Goal: Use online tool/utility: Utilize a website feature to perform a specific function

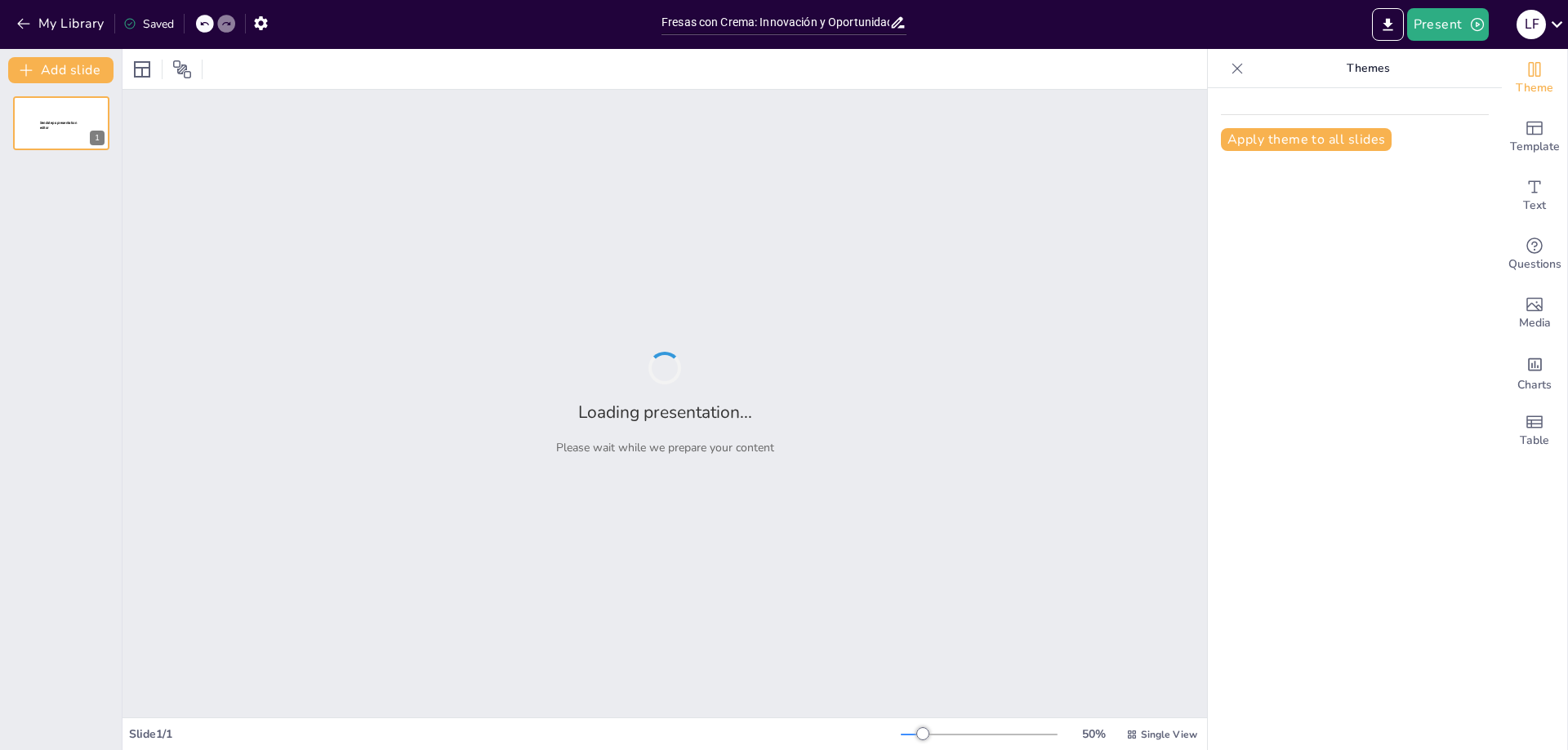
type input "Fresas con Crema: Innovación y Oportunidades en el Mercado Emprendedor"
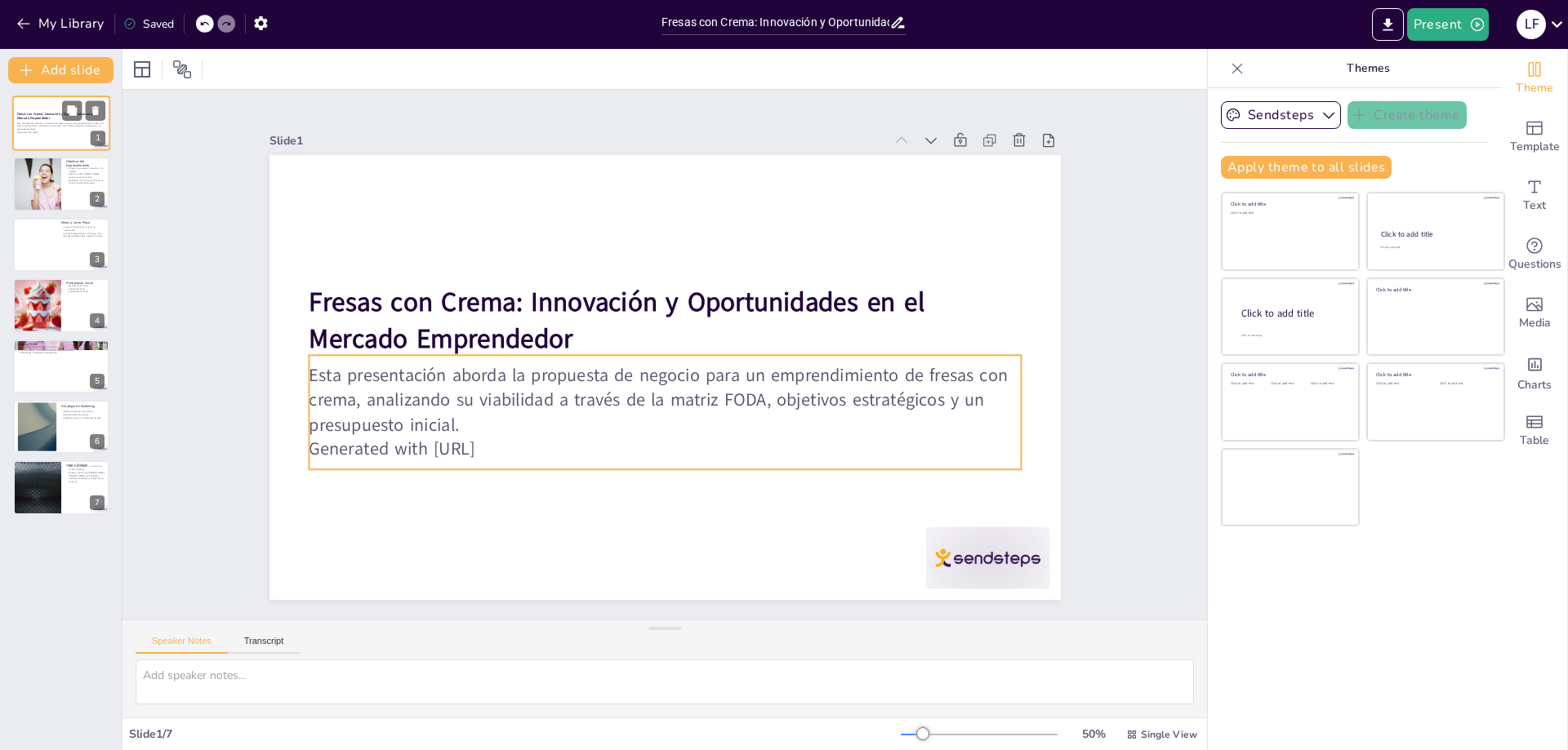
click at [66, 131] on p "Generated with [URL]" at bounding box center [61, 132] width 88 height 3
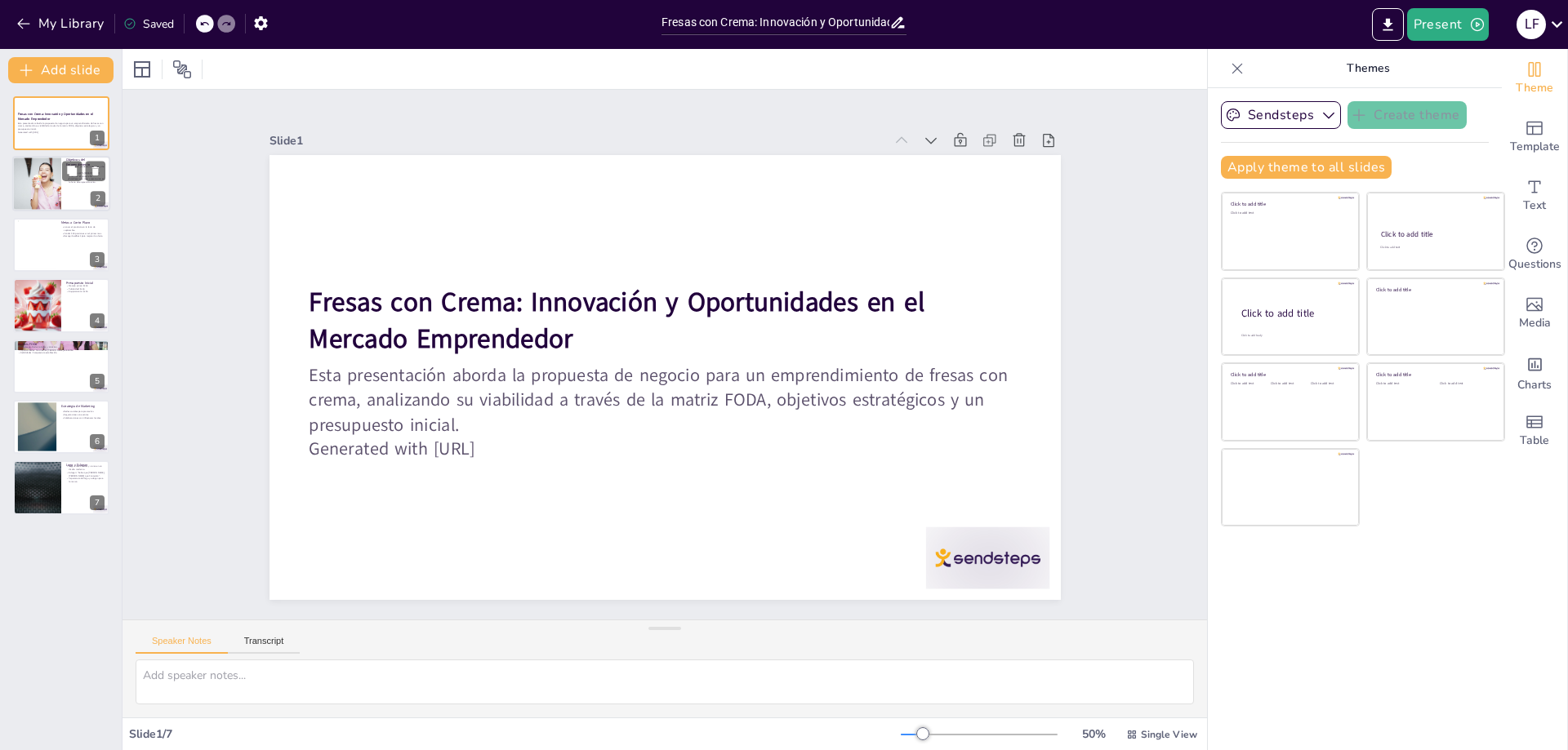
click at [43, 186] on div at bounding box center [36, 185] width 83 height 56
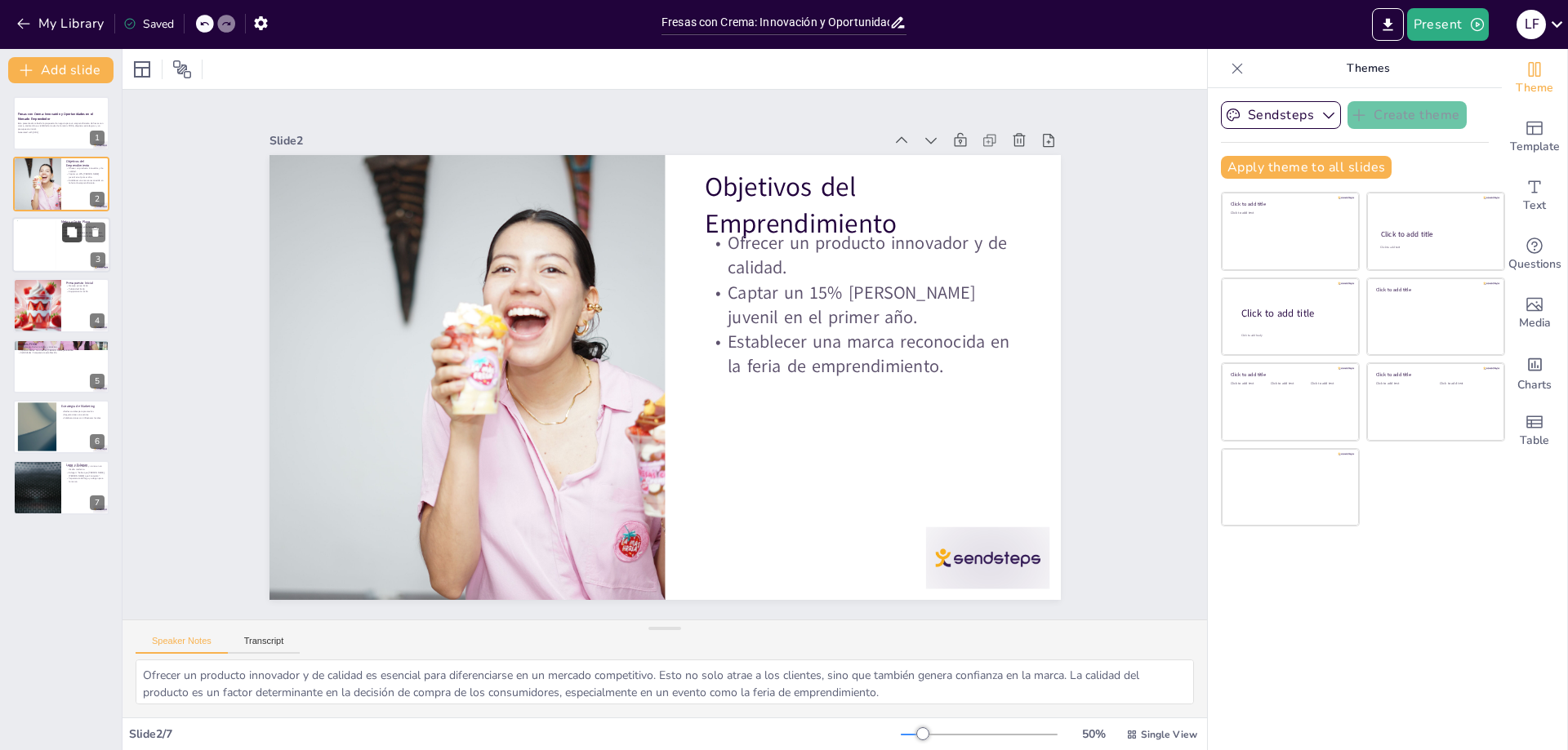
click at [73, 230] on icon at bounding box center [72, 232] width 10 height 10
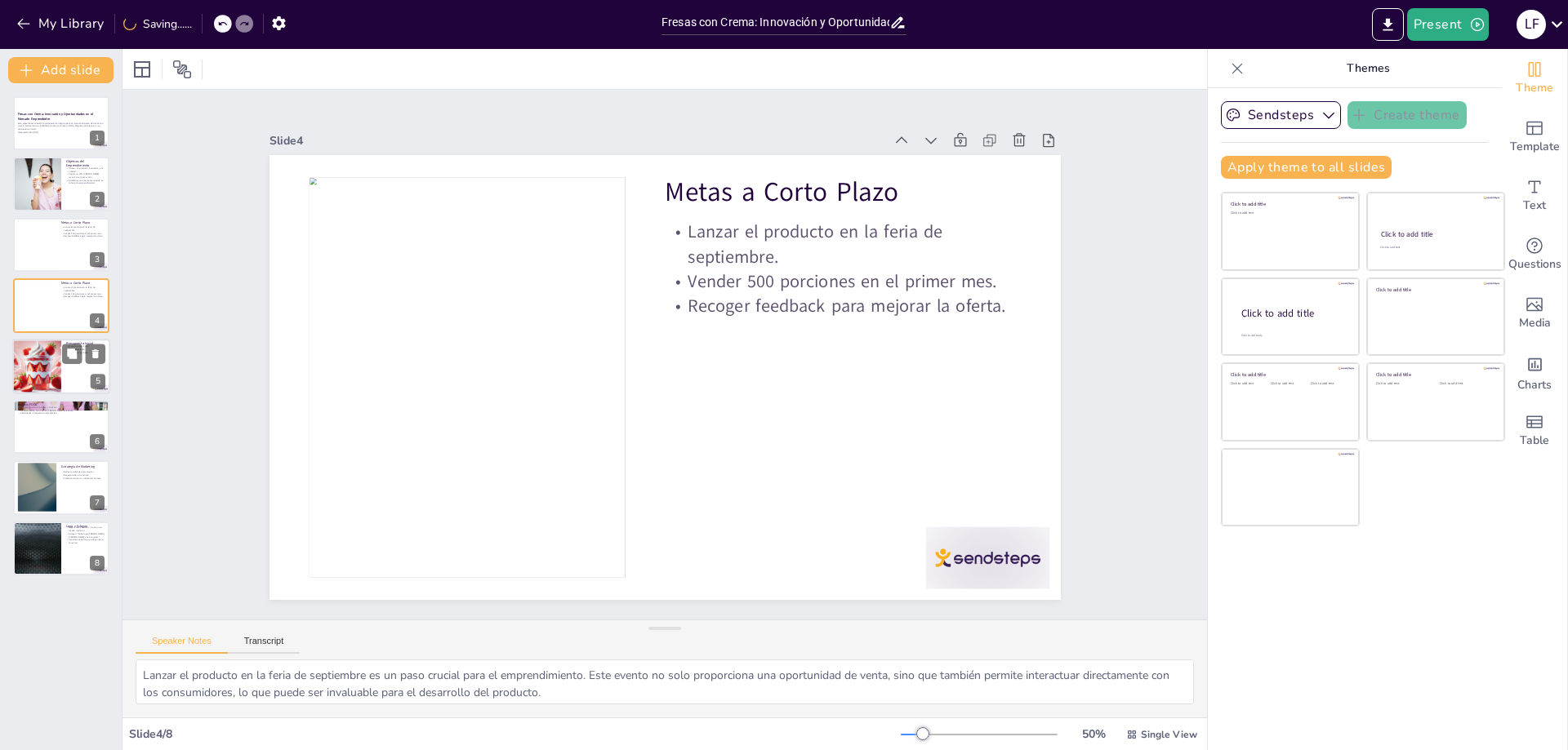
click at [56, 356] on div at bounding box center [36, 366] width 99 height 56
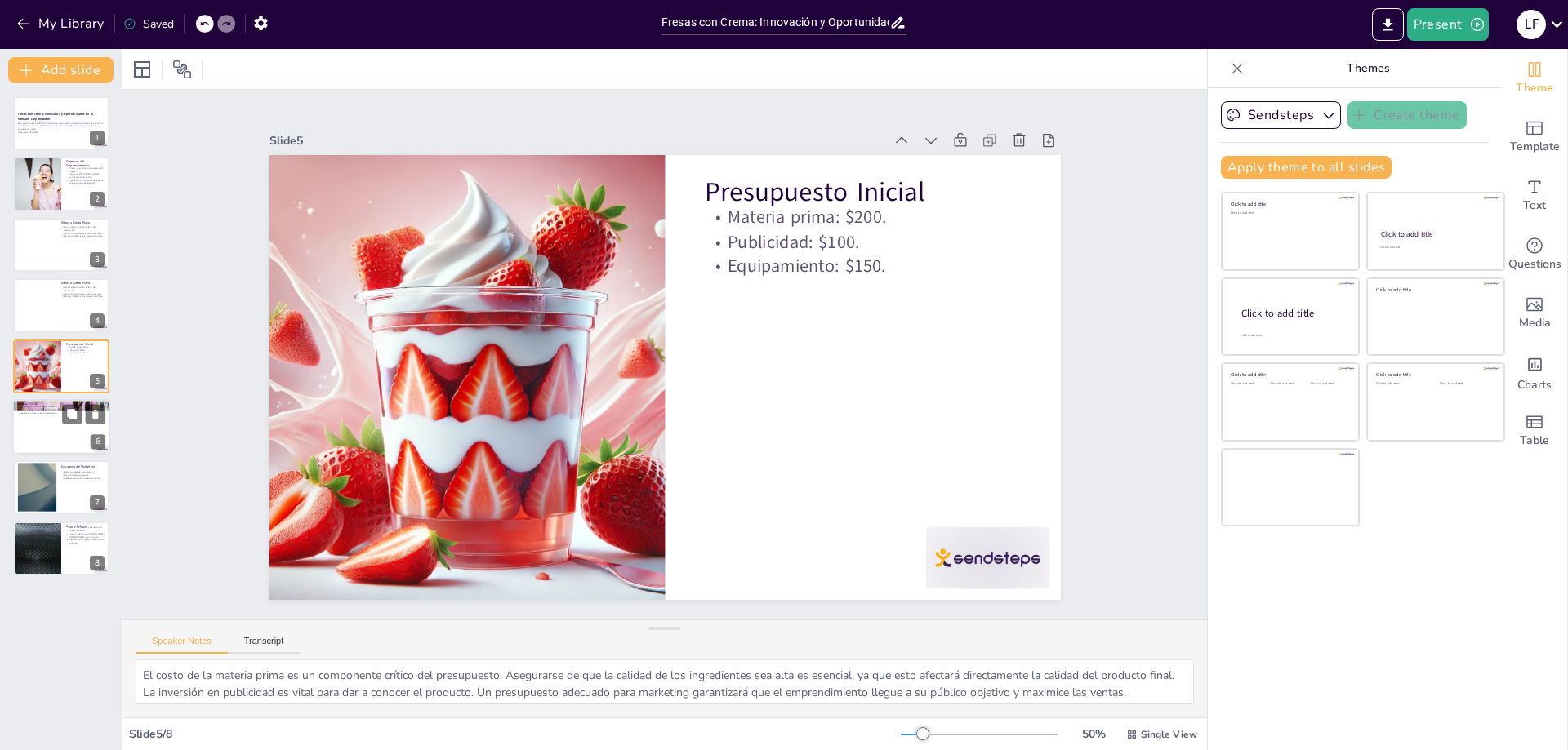
click at [57, 429] on div at bounding box center [61, 427] width 98 height 56
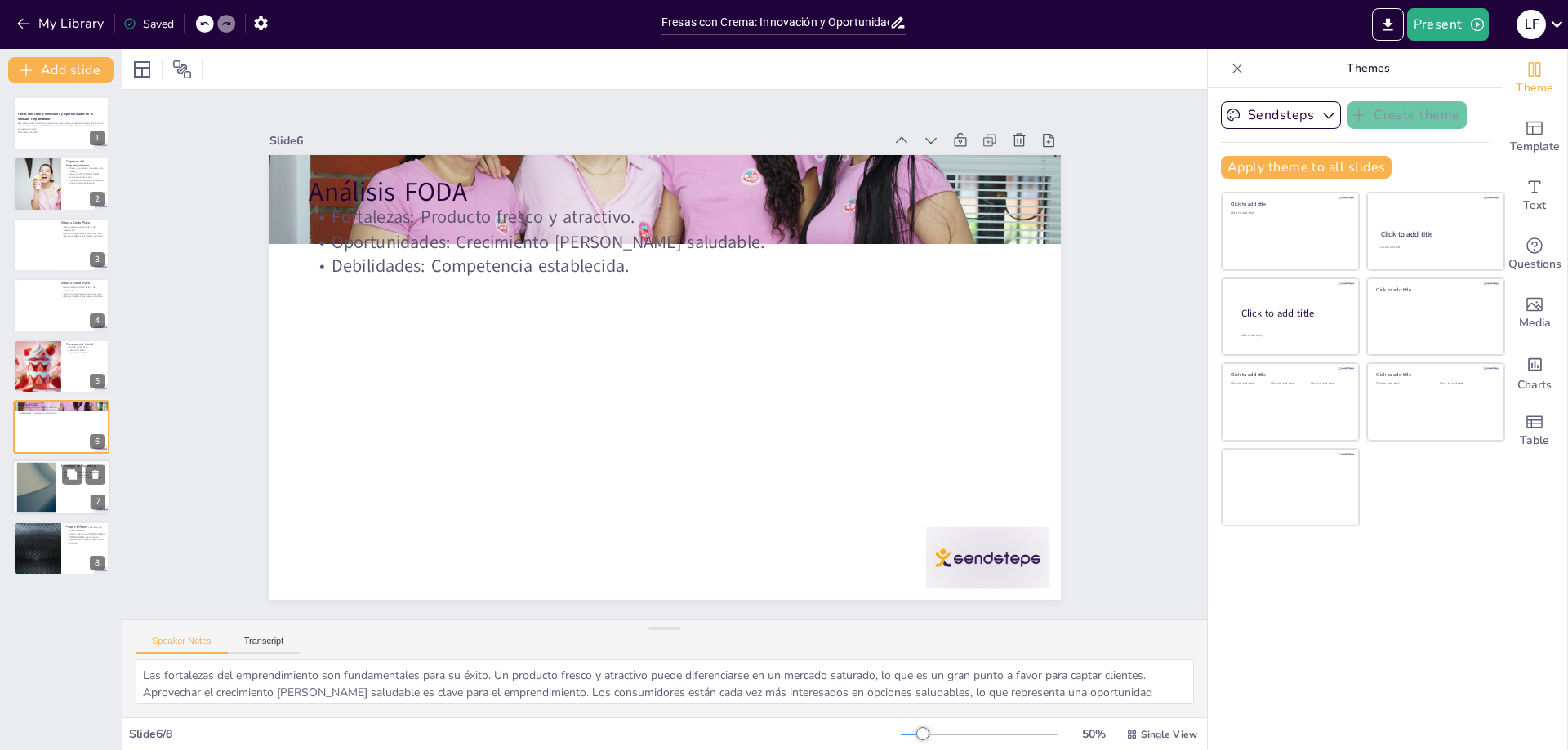
click at [56, 479] on div at bounding box center [37, 488] width 88 height 50
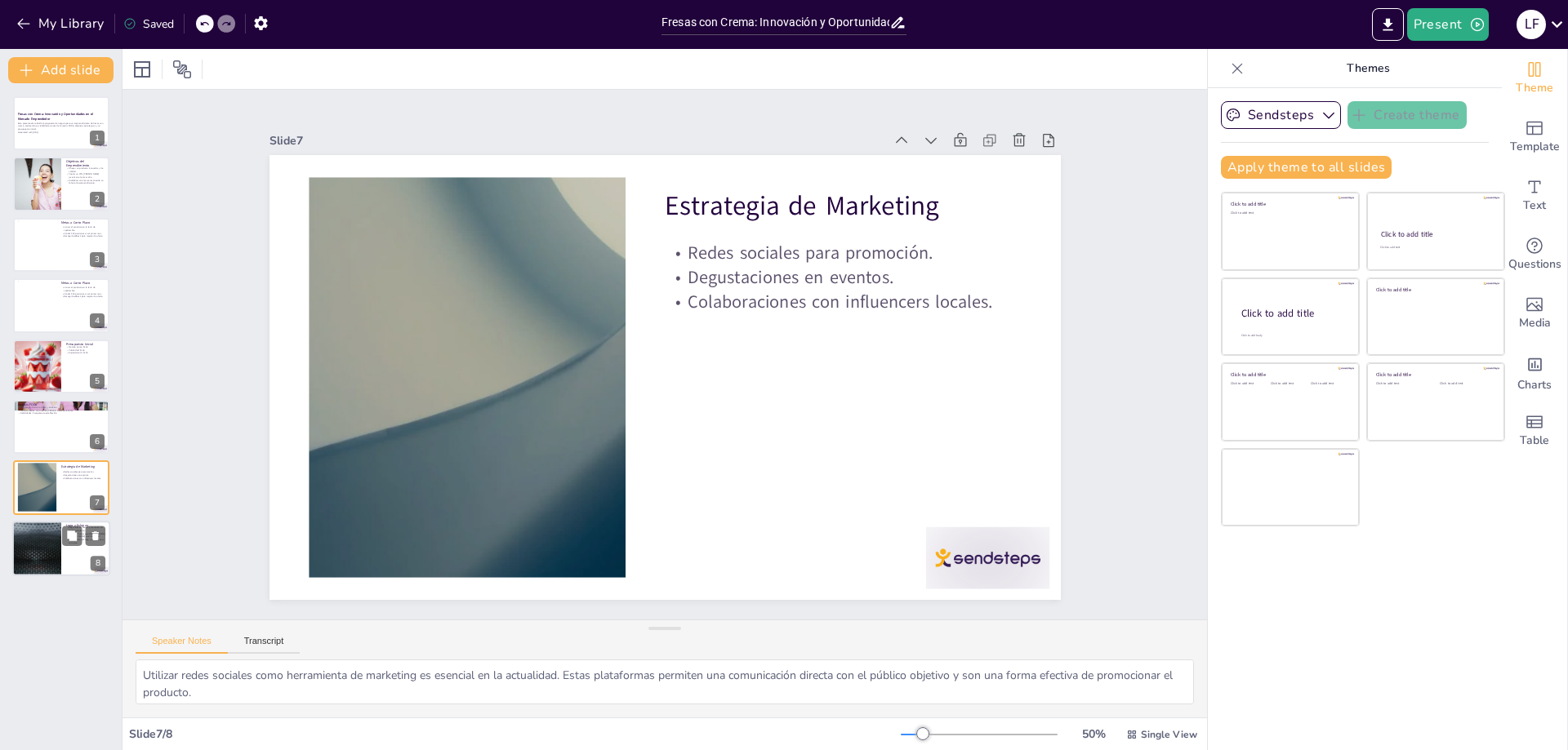
click at [26, 526] on div at bounding box center [37, 549] width 98 height 56
type textarea "Un diseño moderno y atractivo para el logo es fundamental para captar la atenci…"
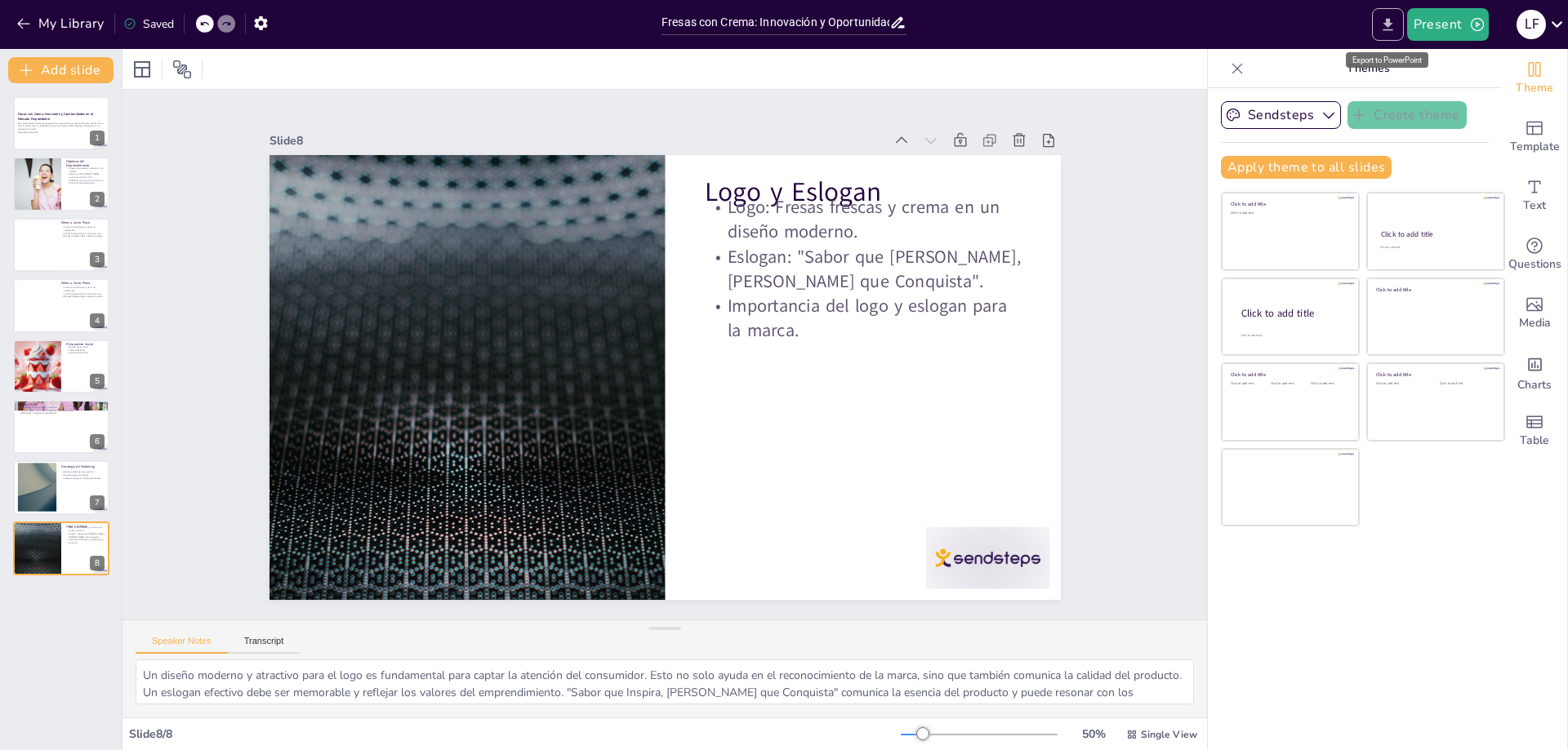
click at [1382, 31] on icon "Export to PowerPoint" at bounding box center [1387, 25] width 17 height 17
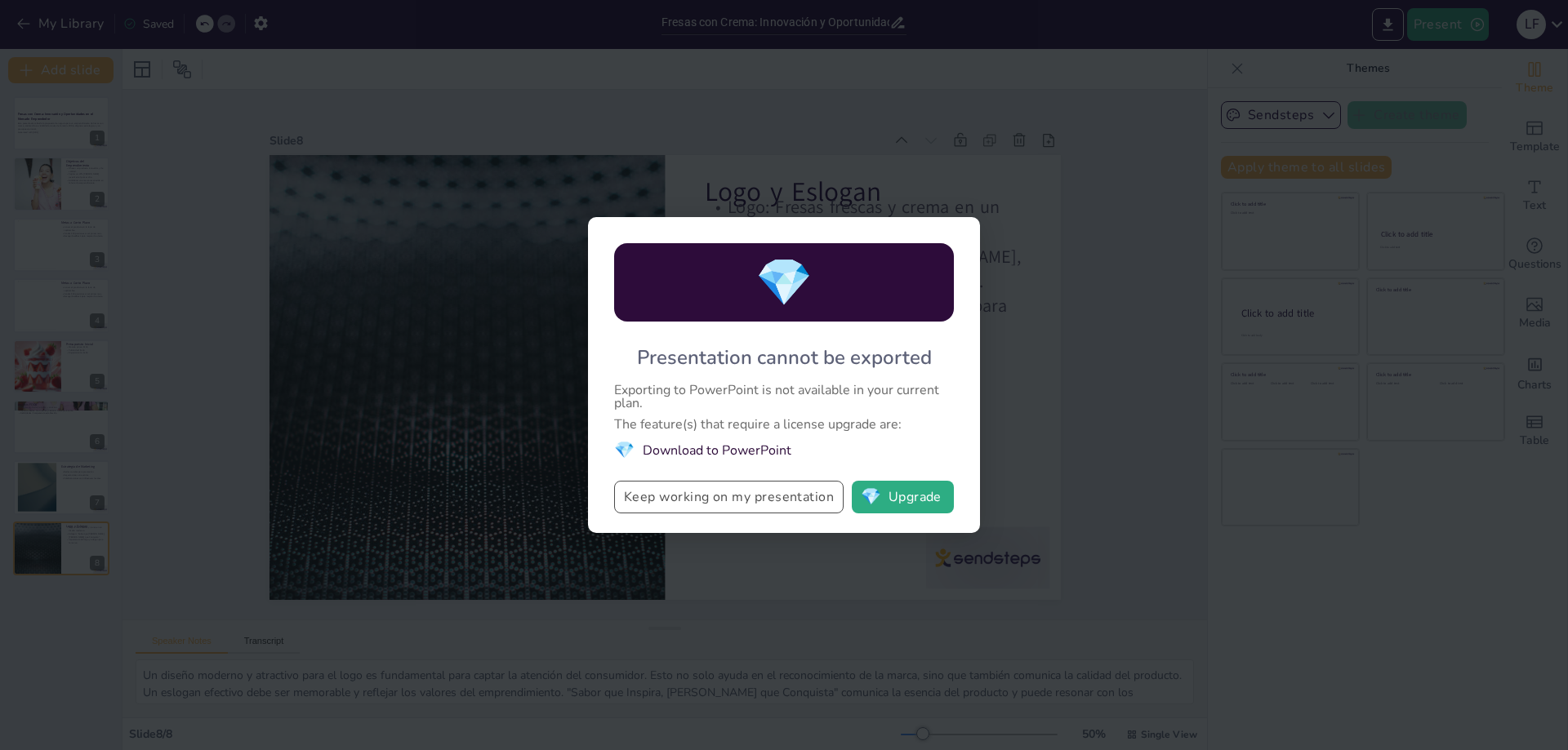
click at [793, 495] on button "Keep working on my presentation" at bounding box center [729, 497] width 230 height 32
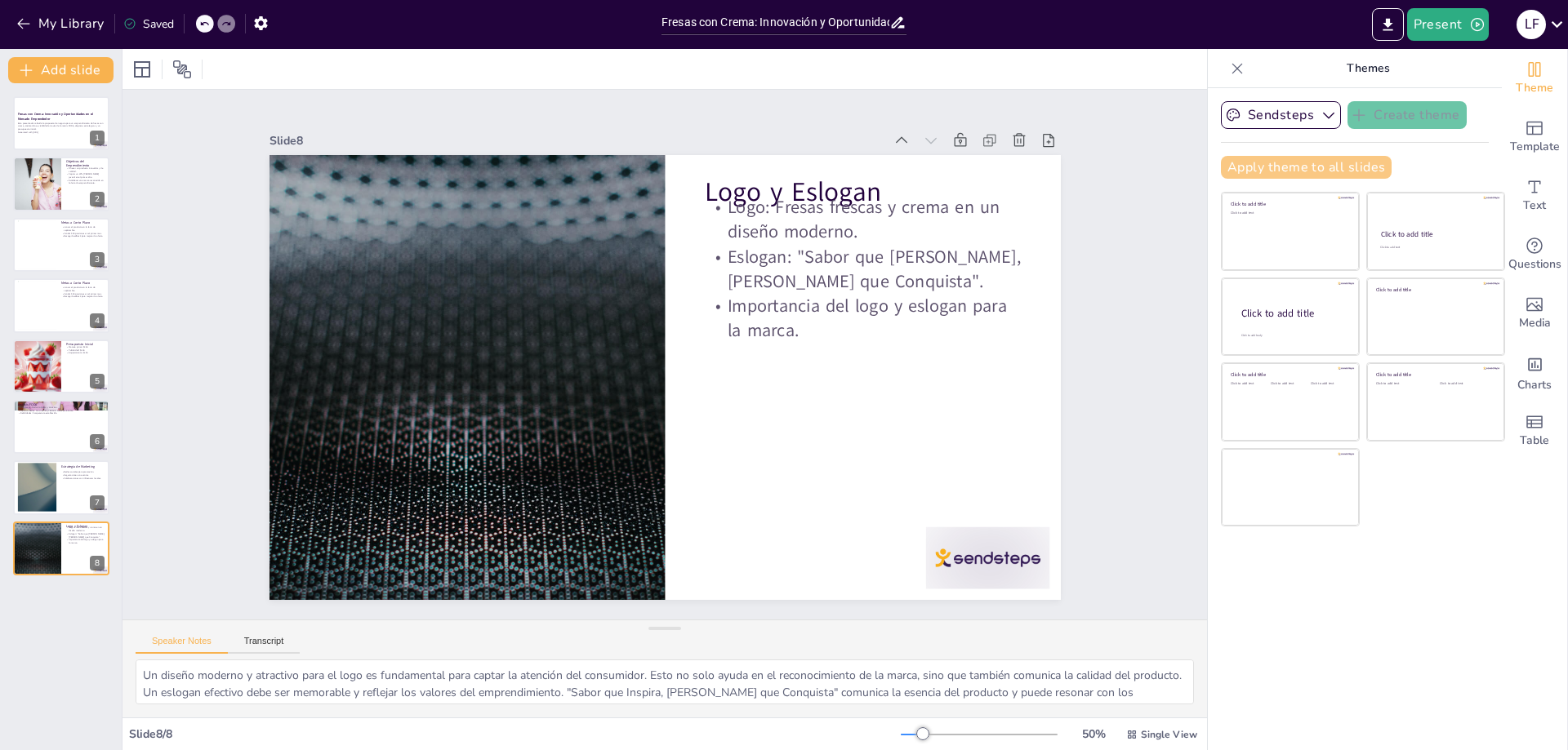
click at [1338, 167] on button "Apply theme to all slides" at bounding box center [1306, 167] width 171 height 23
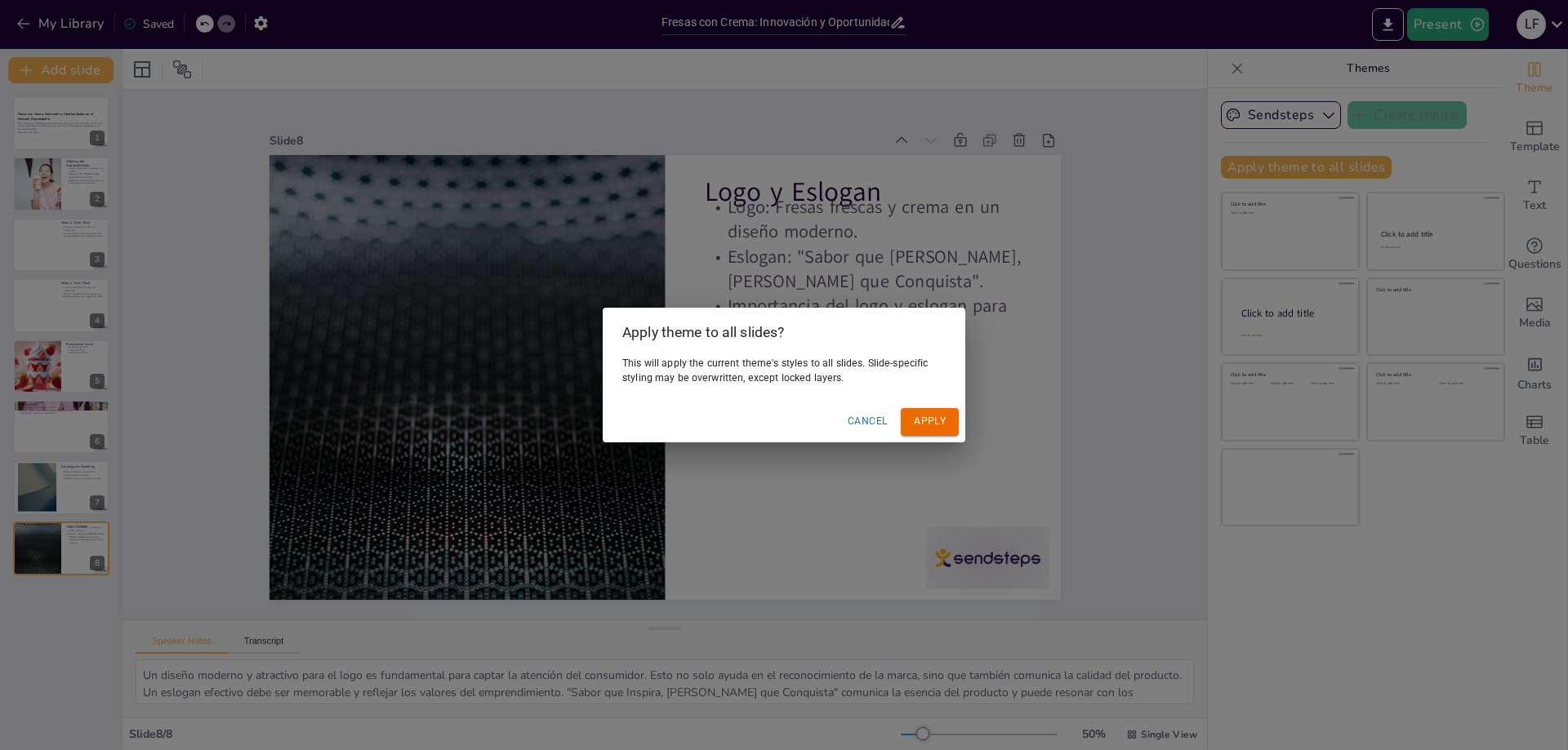
click at [921, 424] on button "Apply" at bounding box center [929, 421] width 58 height 27
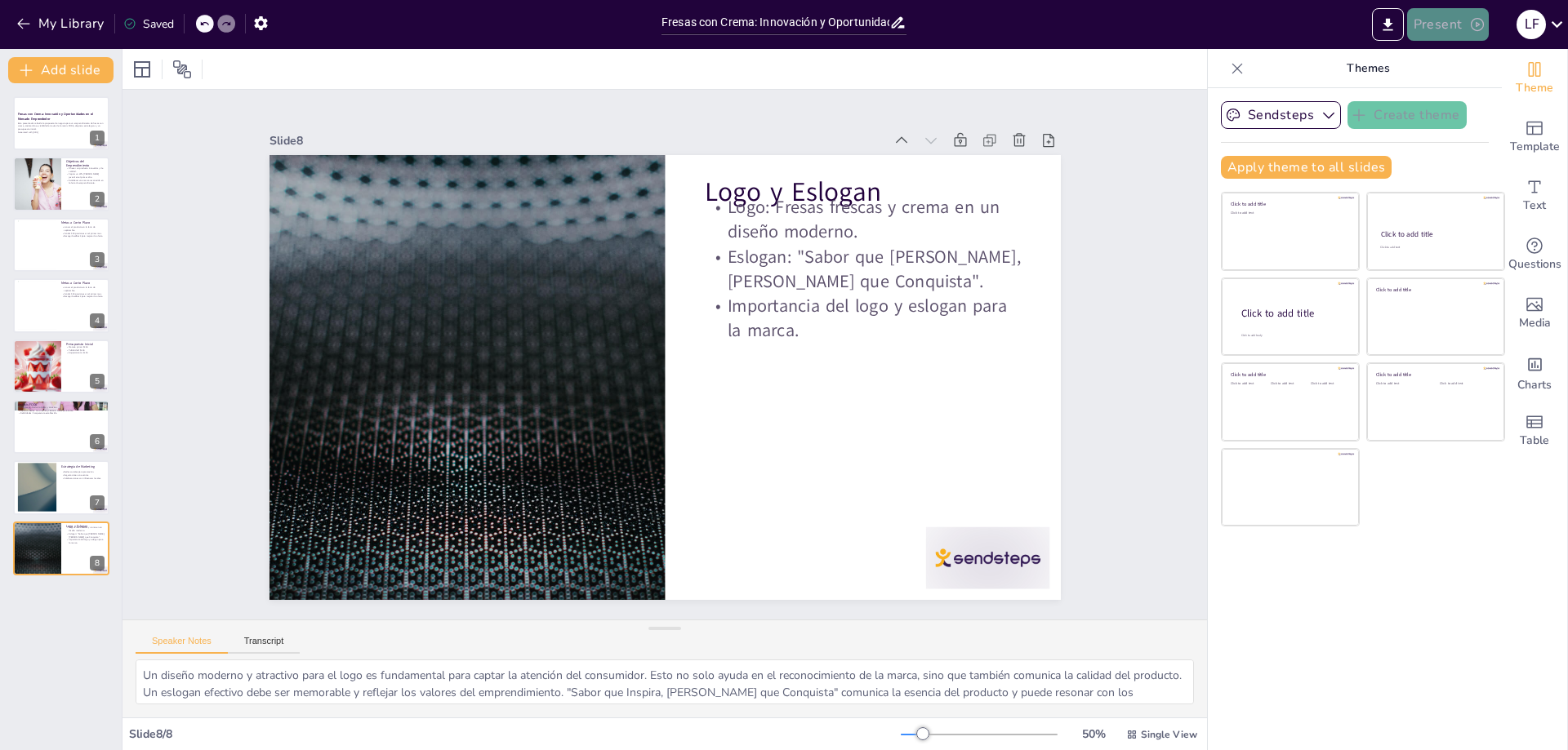
click at [1454, 24] on button "Present" at bounding box center [1447, 24] width 81 height 32
click at [1487, 67] on li "Preview presentation" at bounding box center [1473, 60] width 129 height 27
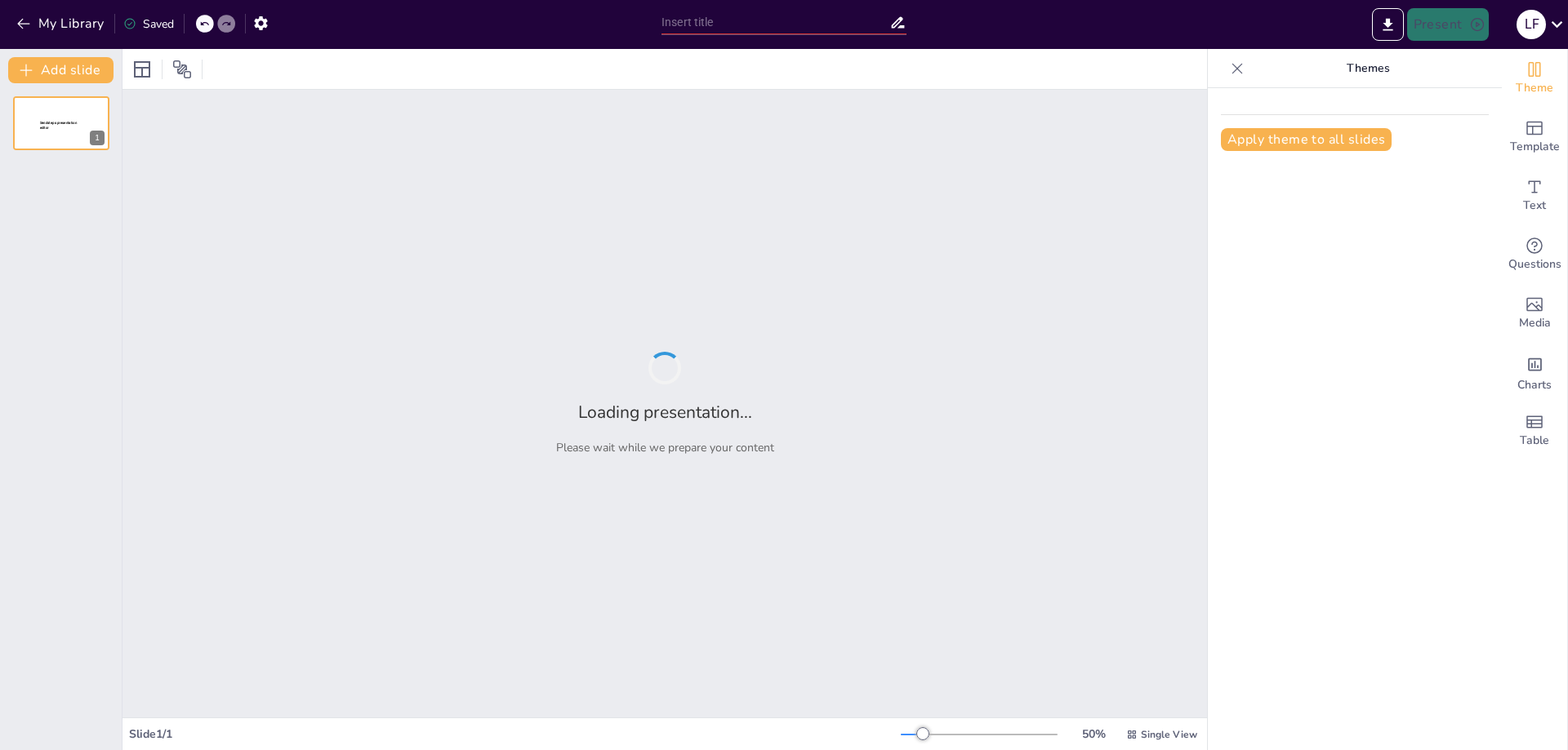
type input "Fresas con Crema: Innovación y Oportunidades en el Mercado Emprendedor"
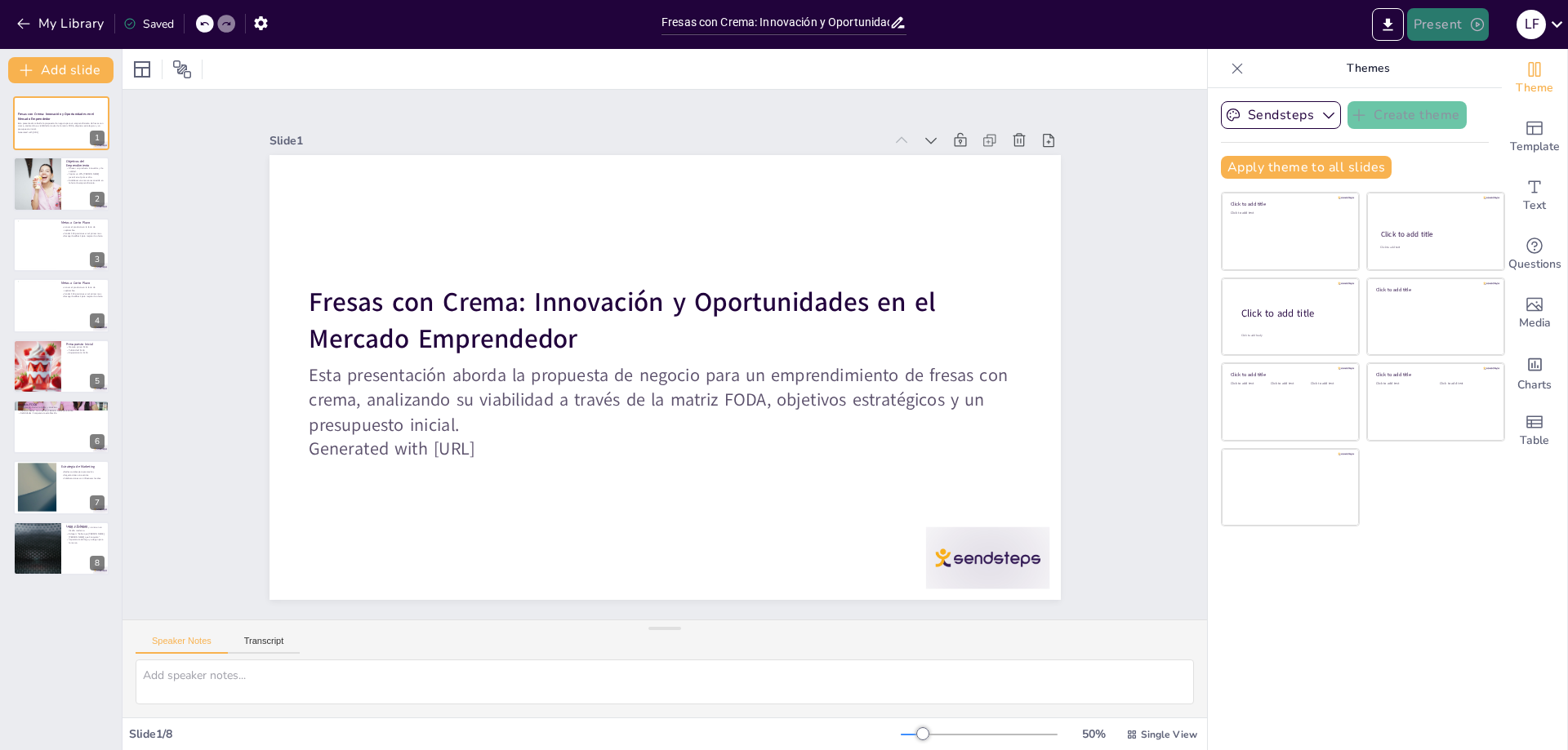
click at [1444, 38] on button "Present" at bounding box center [1447, 24] width 81 height 32
click at [1379, 22] on div at bounding box center [784, 375] width 1568 height 750
click at [1379, 22] on button "Export to PowerPoint" at bounding box center [1387, 24] width 31 height 32
click at [1380, 22] on div "My Library Saved Fresas con Crema: Innovación y Oportunidades en el Mercado Emp…" at bounding box center [784, 375] width 1568 height 750
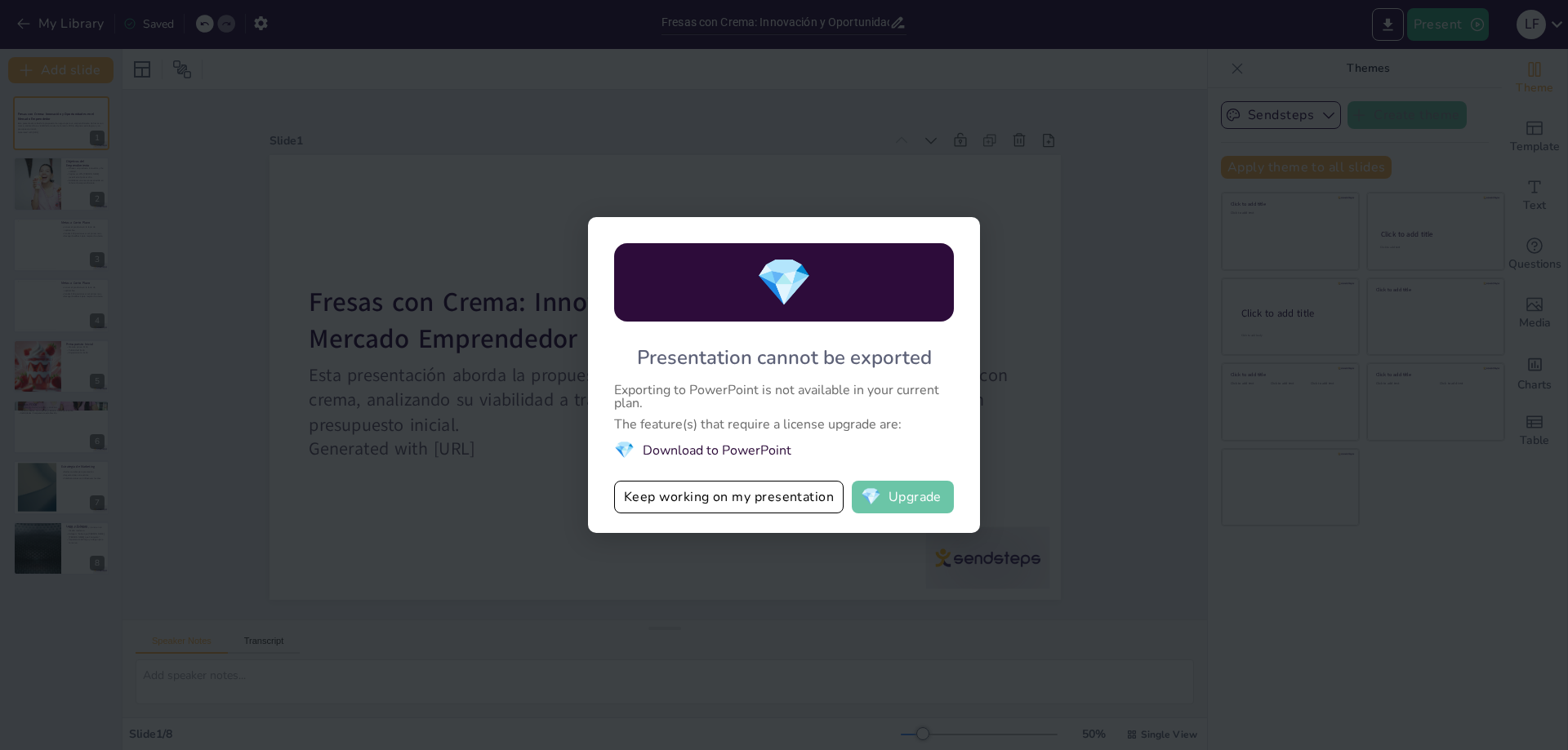
click at [895, 493] on button "💎 Upgrade" at bounding box center [902, 497] width 102 height 32
